Goal: Task Accomplishment & Management: Use online tool/utility

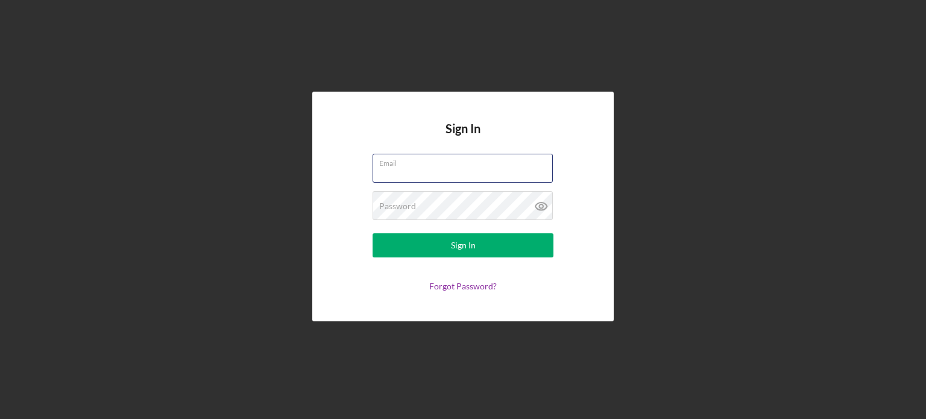
type input "[PERSON_NAME][EMAIL_ADDRESS][DOMAIN_NAME]"
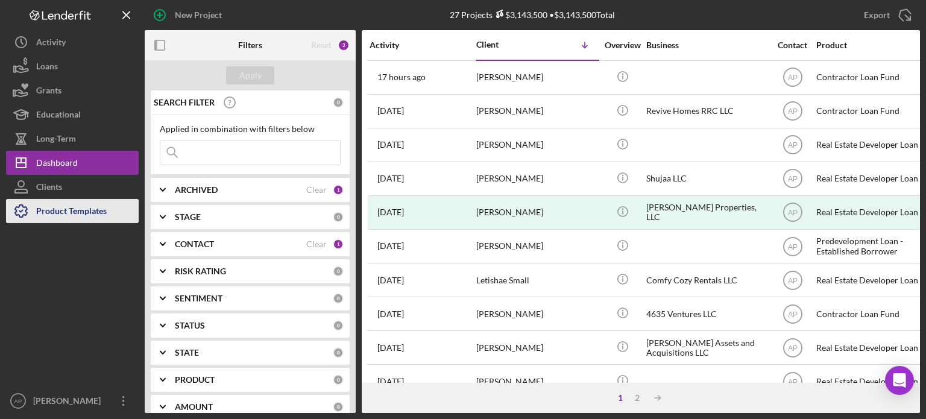
click at [29, 215] on icon "button" at bounding box center [21, 211] width 30 height 30
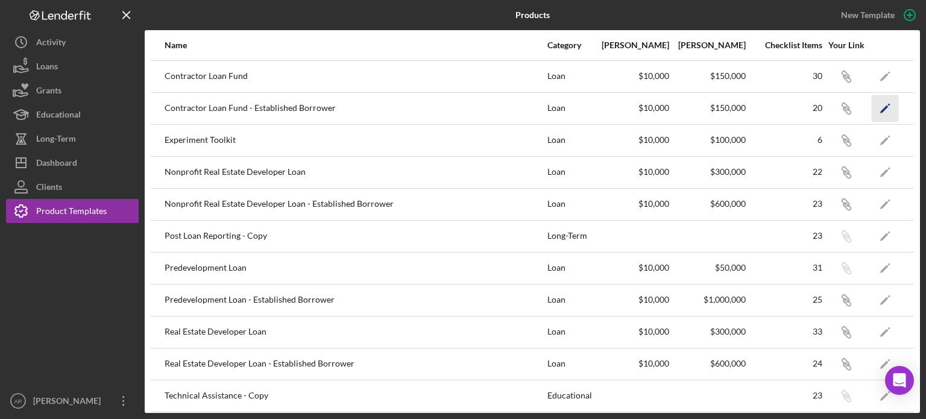
click at [872, 107] on icon "Icon/Edit" at bounding box center [885, 108] width 27 height 27
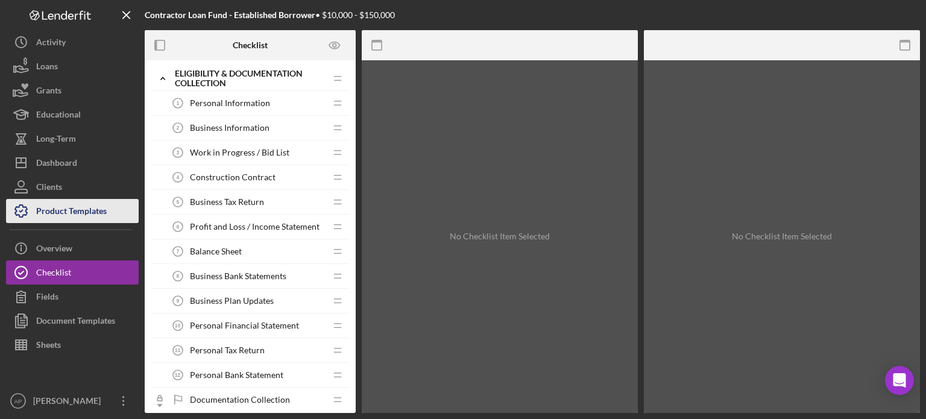
click at [87, 210] on div "Product Templates" at bounding box center [71, 212] width 71 height 27
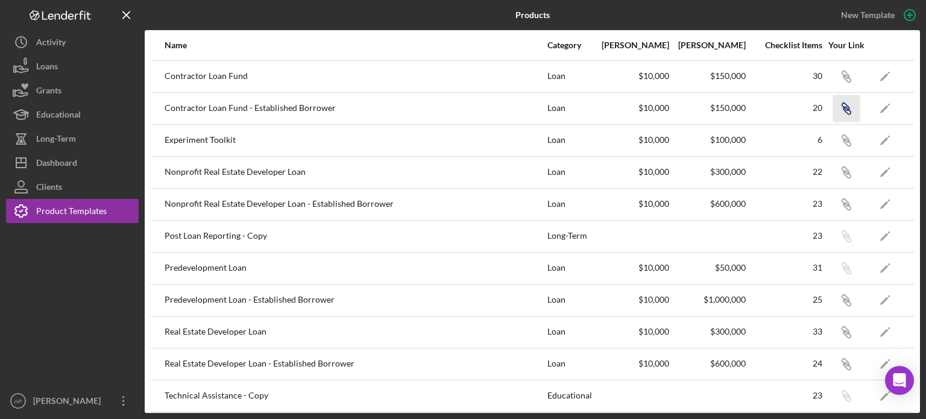
click at [832, 108] on icon "Icon/Link" at bounding box center [845, 108] width 27 height 27
click at [880, 110] on icon "Icon/Edit" at bounding box center [885, 108] width 27 height 27
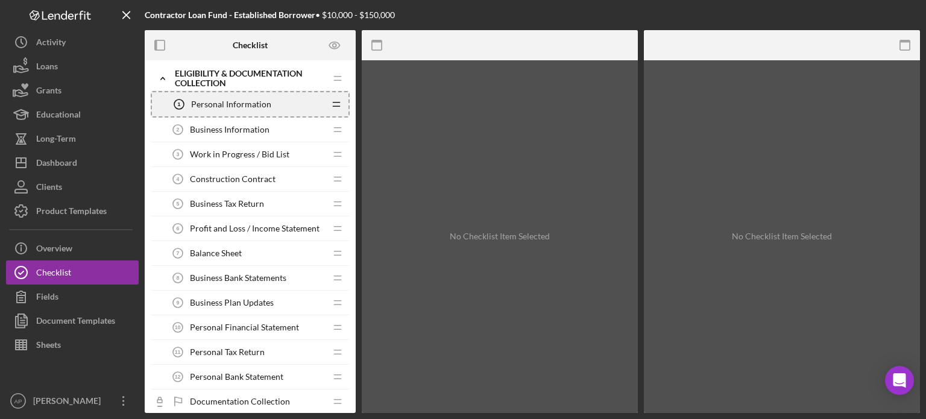
click at [337, 109] on icon "Icon/Drag" at bounding box center [336, 104] width 24 height 24
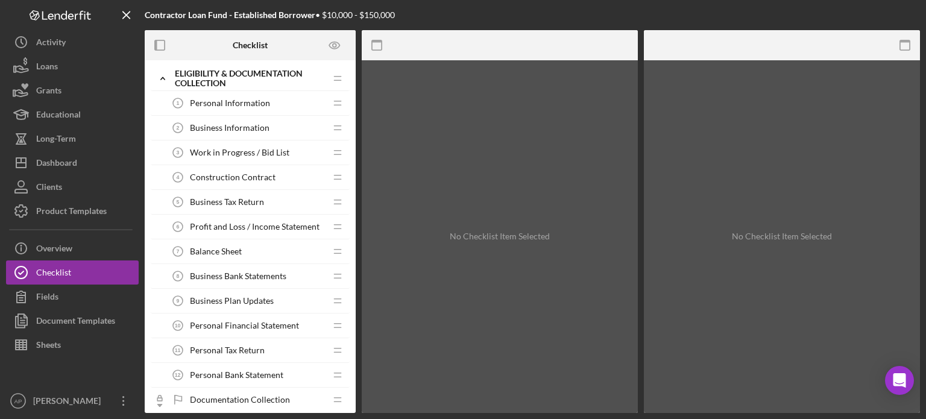
click at [336, 107] on icon "Icon/Drag" at bounding box center [337, 103] width 24 height 24
click at [211, 98] on span "Personal Information" at bounding box center [230, 103] width 80 height 10
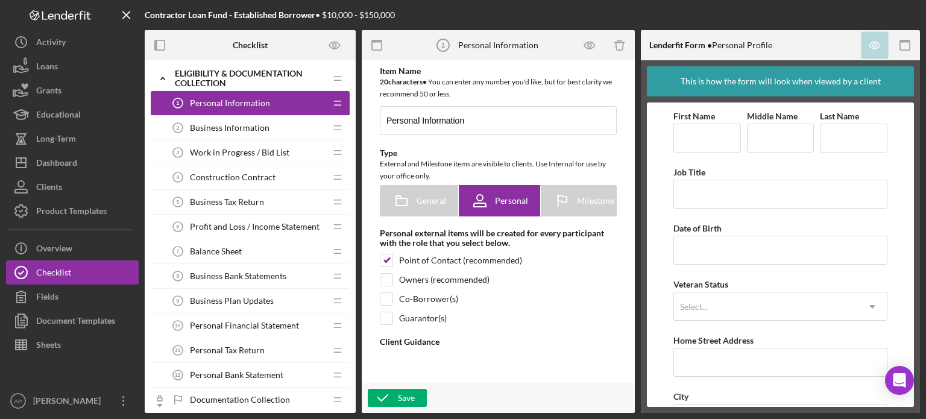
type textarea "<div>Please complete the form.</div>"
click at [243, 130] on span "Business Information" at bounding box center [230, 128] width 80 height 10
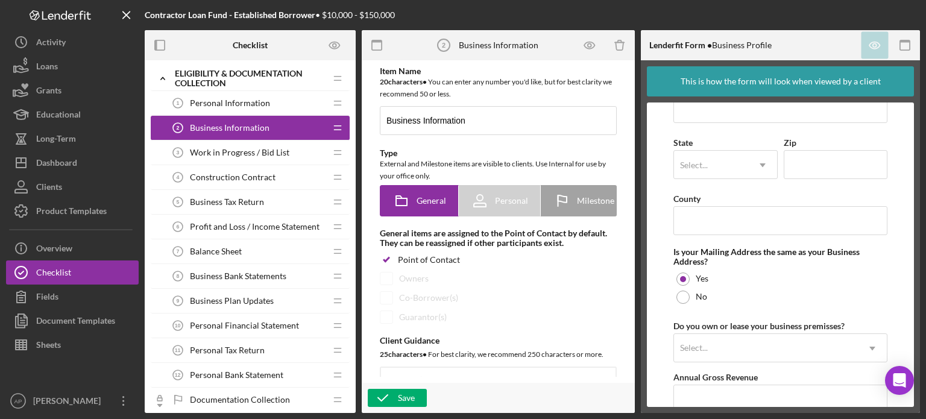
scroll to position [933, 0]
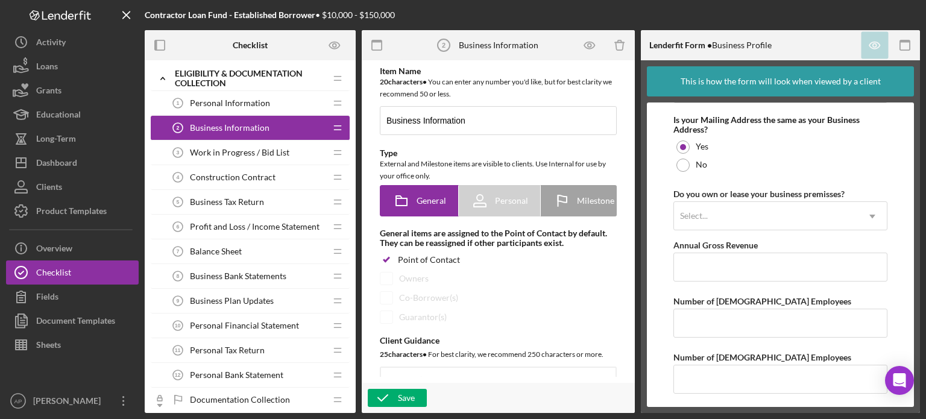
click at [259, 155] on span "Work in Progress / Bid List" at bounding box center [239, 153] width 99 height 10
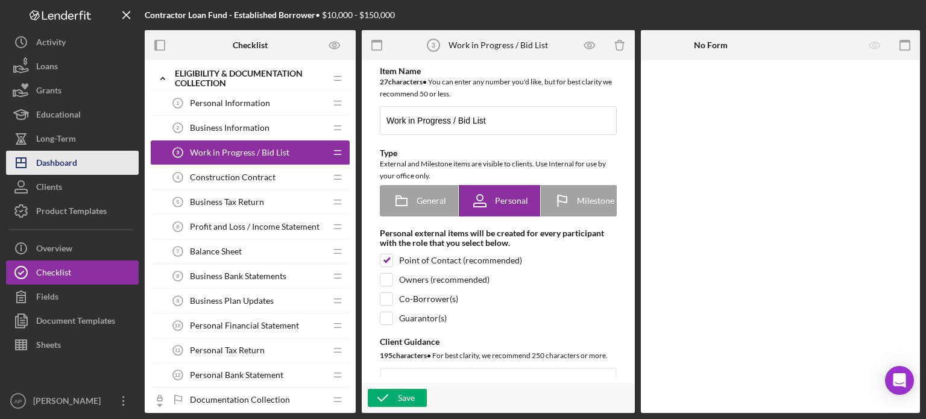
click at [54, 165] on div "Dashboard" at bounding box center [56, 164] width 41 height 27
